Goal: Information Seeking & Learning: Learn about a topic

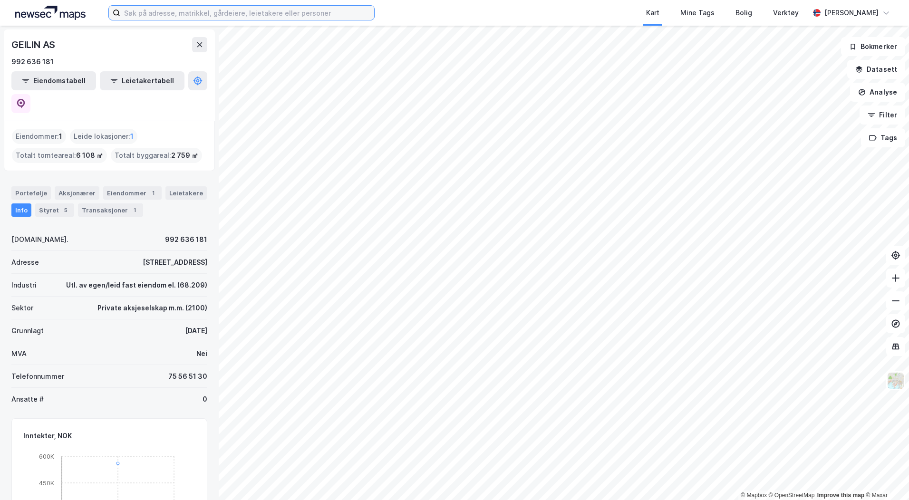
click at [172, 13] on input at bounding box center [247, 13] width 254 height 14
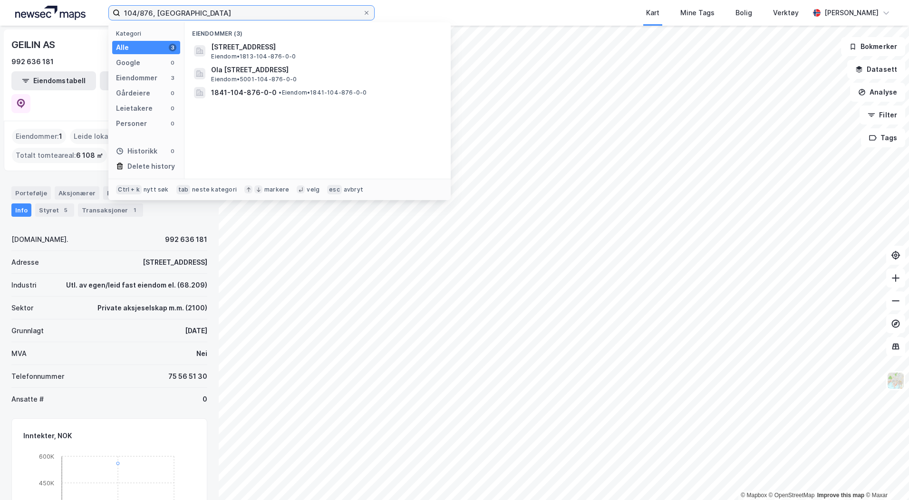
type input "104/876, [GEOGRAPHIC_DATA]"
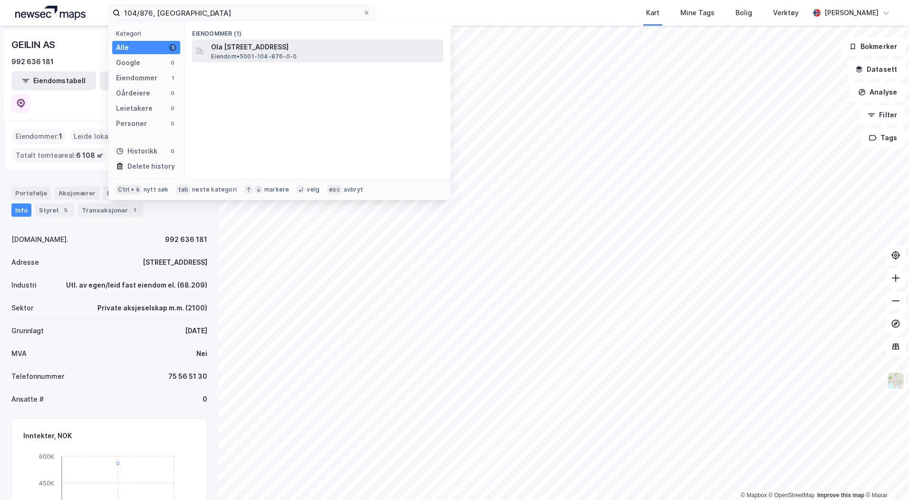
click at [251, 55] on span "Eiendom • 5001-104-876-0-0" at bounding box center [254, 57] width 86 height 8
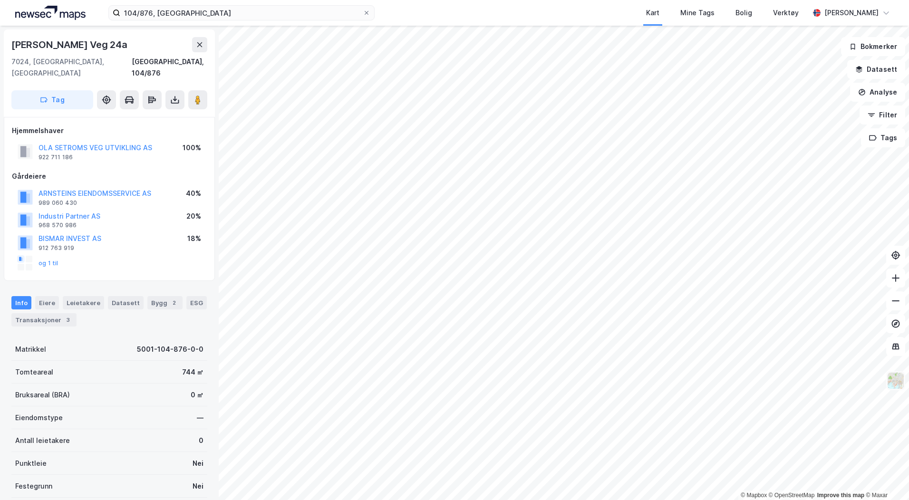
click at [900, 389] on img at bounding box center [895, 381] width 18 height 18
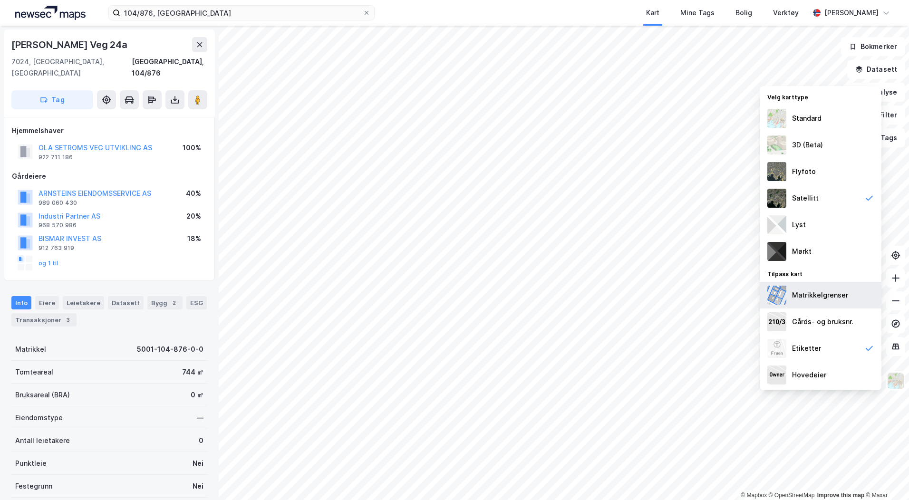
click at [827, 297] on div "Matrikkelgrenser" at bounding box center [820, 294] width 56 height 11
click at [824, 304] on div "Matrikkelgrenser" at bounding box center [821, 295] width 122 height 27
click at [822, 297] on div "Matrikkelgrenser" at bounding box center [820, 294] width 56 height 11
click at [822, 327] on div "Gårds- og bruksnr." at bounding box center [822, 321] width 61 height 11
click at [814, 118] on div "Standard" at bounding box center [806, 118] width 29 height 11
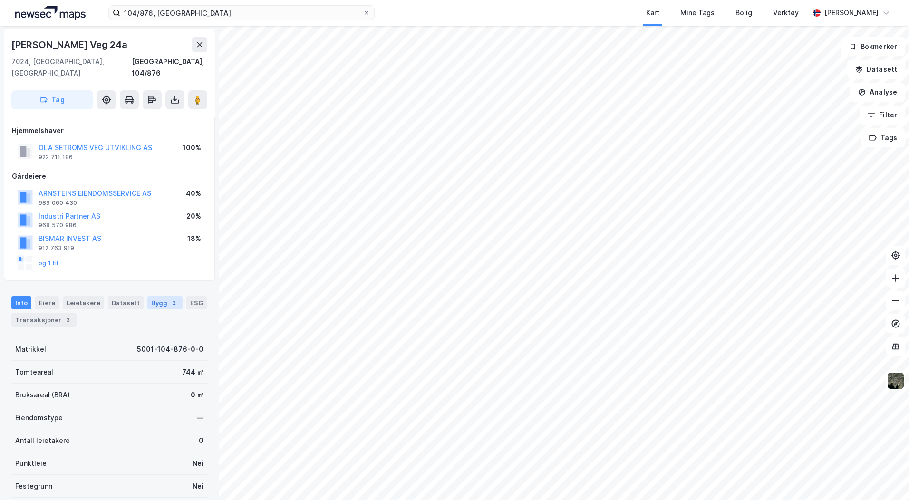
click at [154, 296] on div "Bygg 2" at bounding box center [164, 302] width 35 height 13
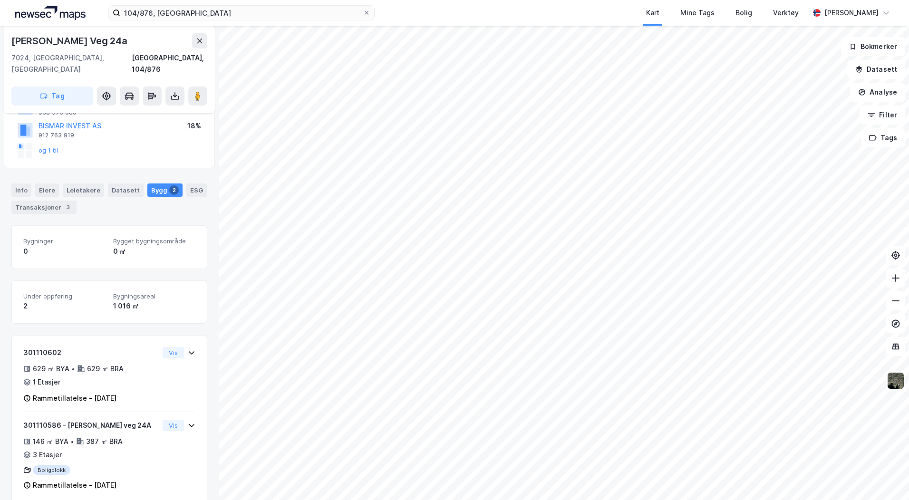
scroll to position [115, 0]
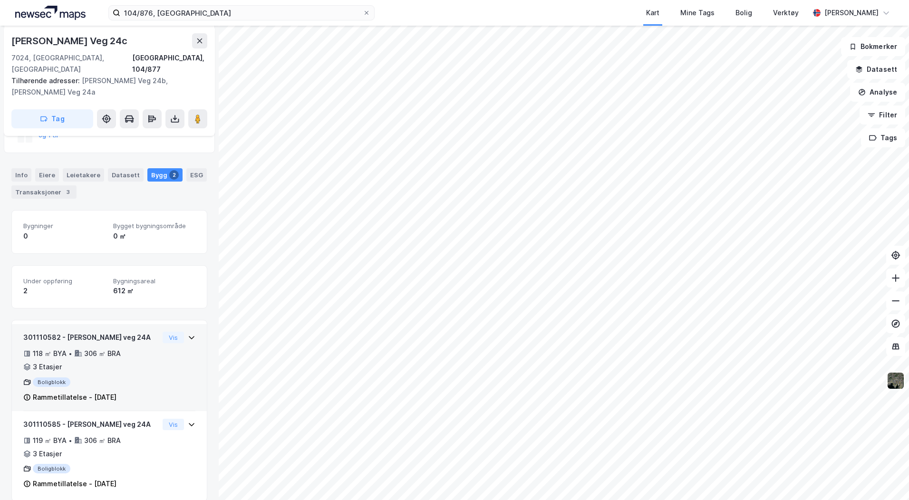
scroll to position [152, 0]
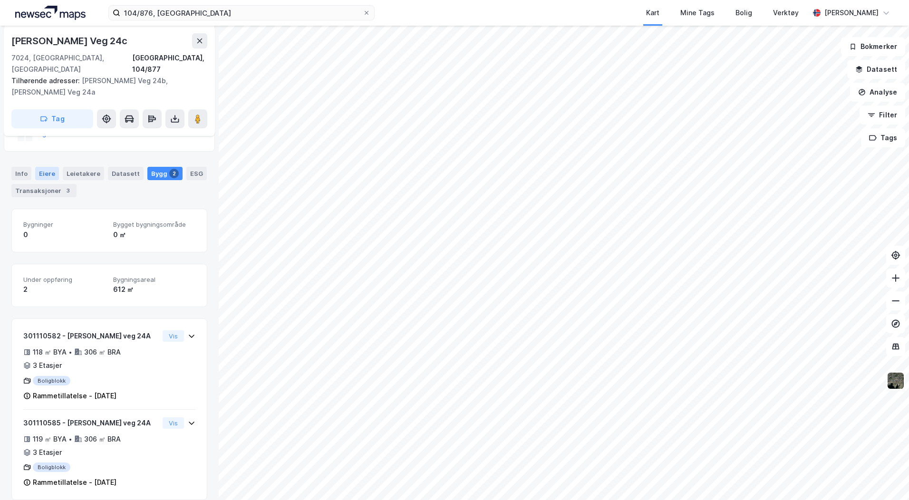
click at [37, 167] on div "Eiere" at bounding box center [47, 173] width 24 height 13
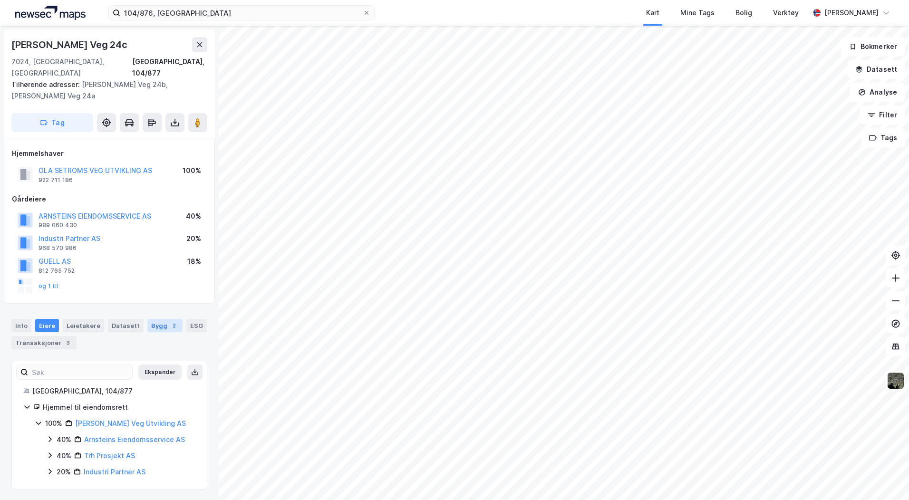
click at [151, 319] on div "Bygg 2" at bounding box center [164, 325] width 35 height 13
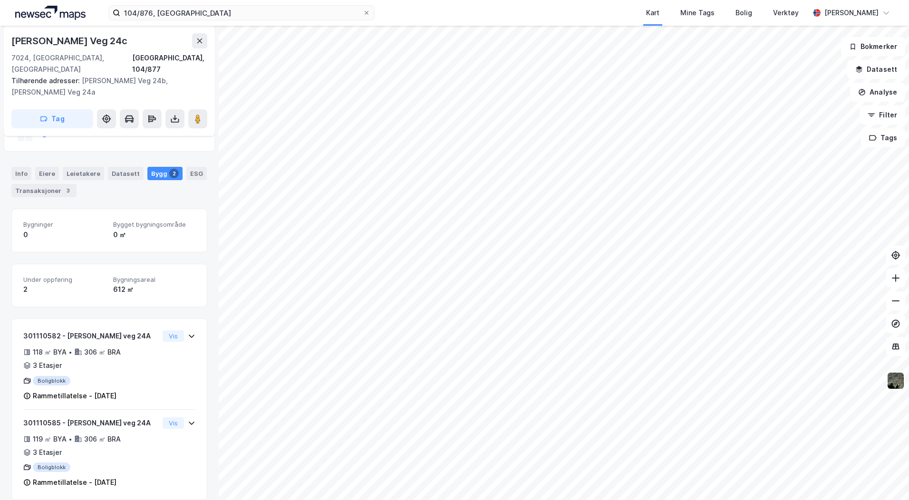
scroll to position [105, 0]
